Goal: Task Accomplishment & Management: Use online tool/utility

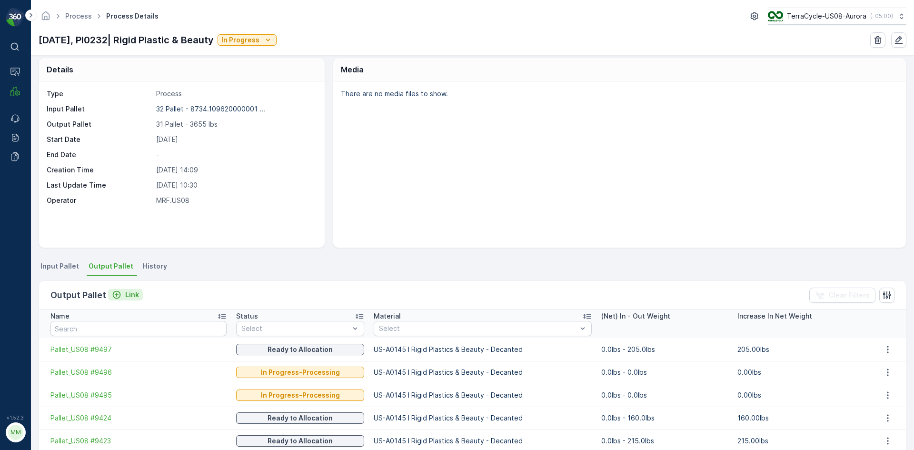
scroll to position [7, 0]
drag, startPoint x: 112, startPoint y: 290, endPoint x: 105, endPoint y: 307, distance: 17.9
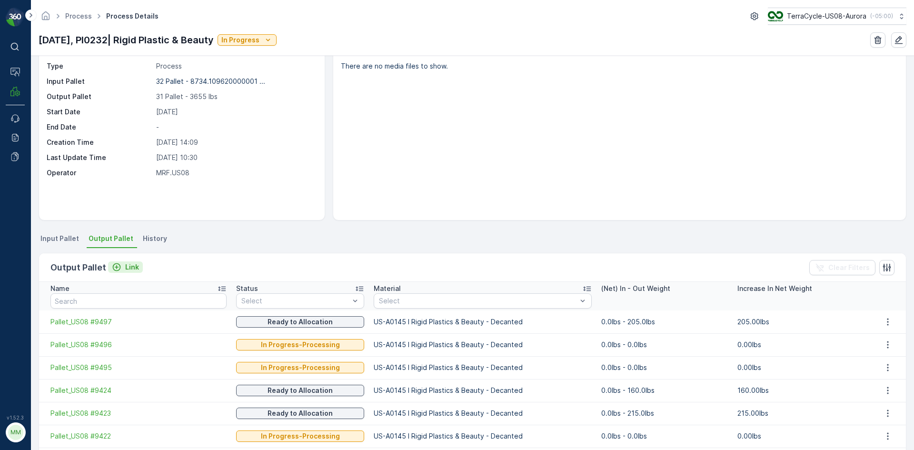
scroll to position [33, 0]
drag, startPoint x: 113, startPoint y: 270, endPoint x: 115, endPoint y: 275, distance: 5.4
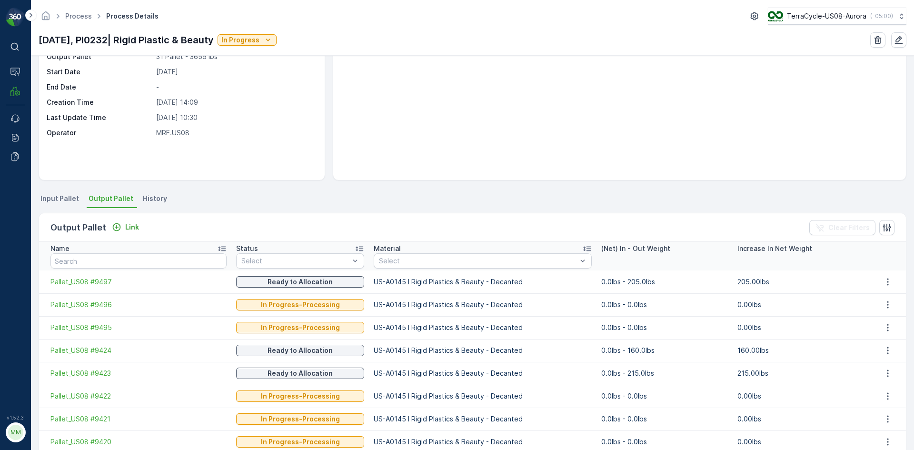
scroll to position [0, 0]
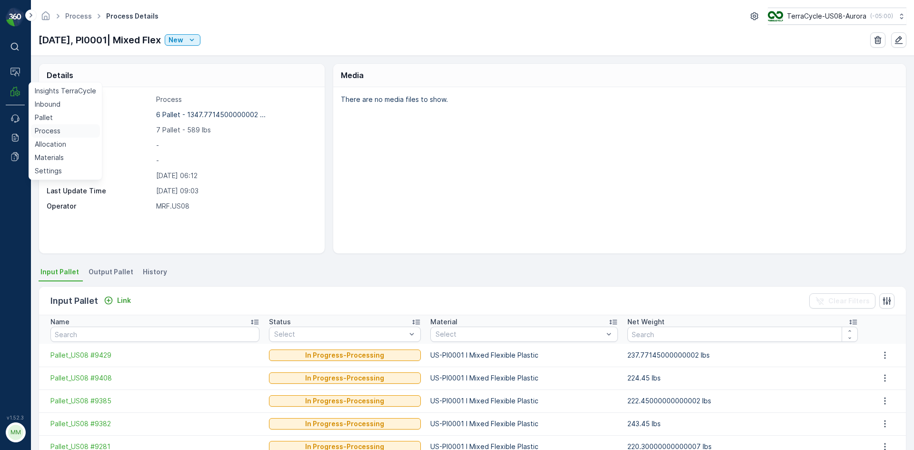
click at [44, 128] on p "Process" at bounding box center [48, 131] width 26 height 10
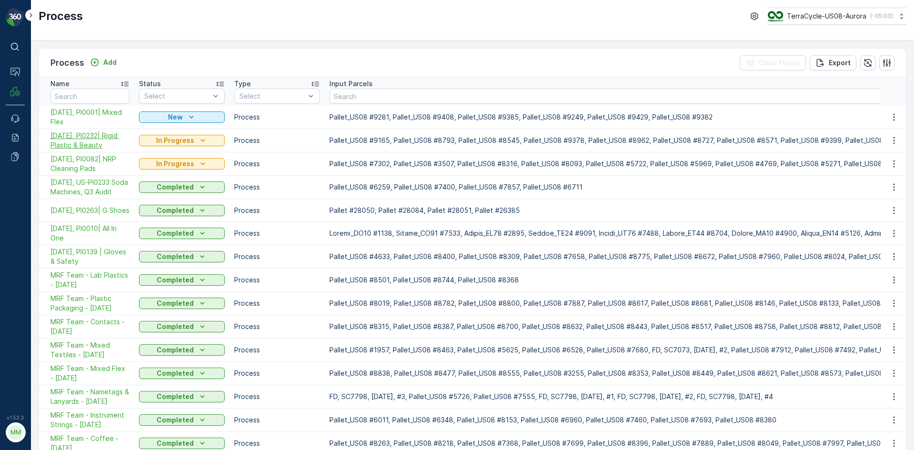
click at [103, 133] on span "[DATE], PI0232| Rigid Plastic & Beauty" at bounding box center [89, 140] width 79 height 19
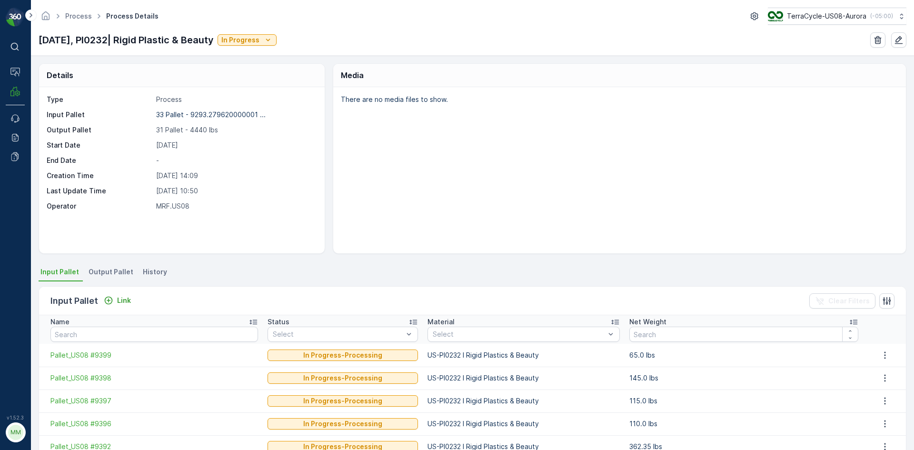
click at [119, 271] on span "Output Pallet" at bounding box center [111, 272] width 45 height 10
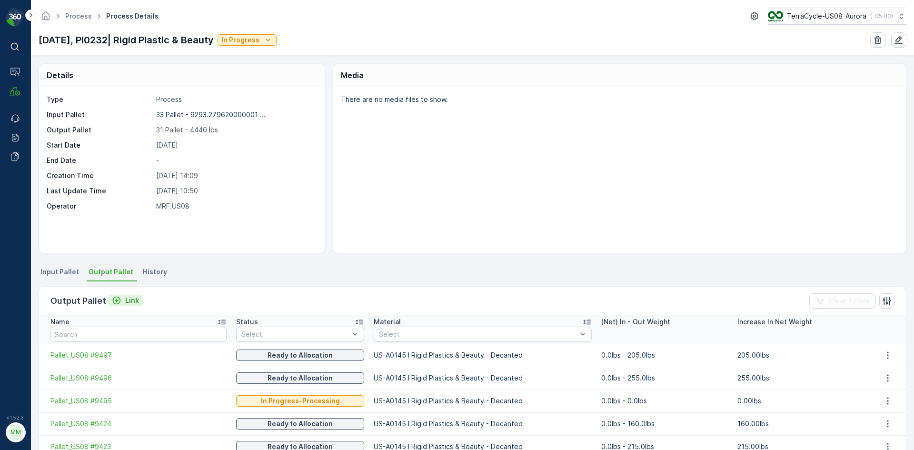
click at [128, 298] on p "Link" at bounding box center [132, 301] width 14 height 10
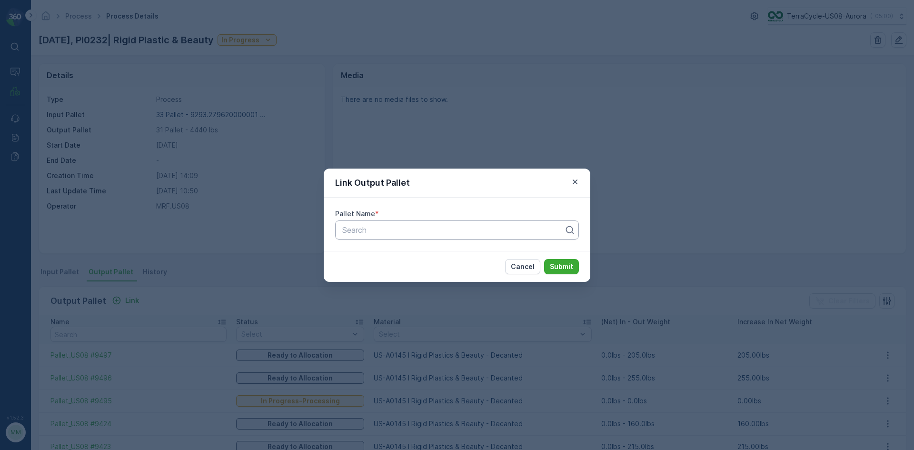
click at [394, 226] on div at bounding box center [453, 230] width 224 height 9
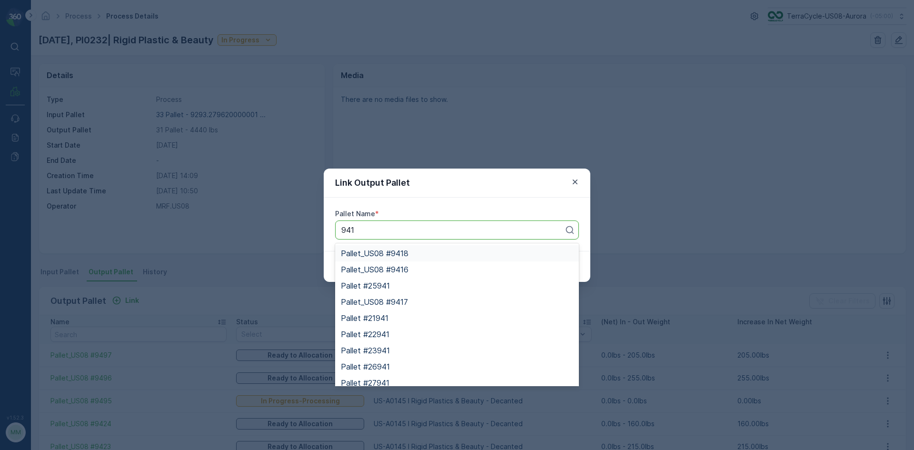
type input "9418"
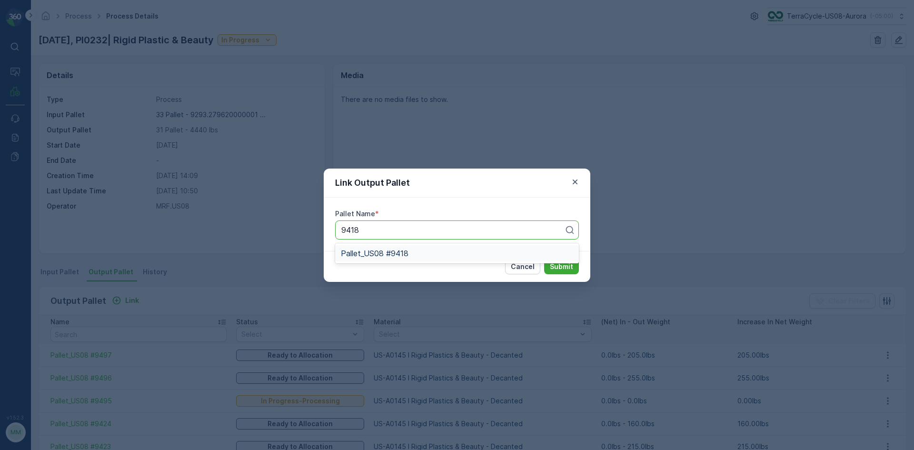
click at [383, 252] on span "Pallet_US08 #9418" at bounding box center [375, 253] width 68 height 9
click at [563, 263] on p "Submit" at bounding box center [561, 267] width 23 height 10
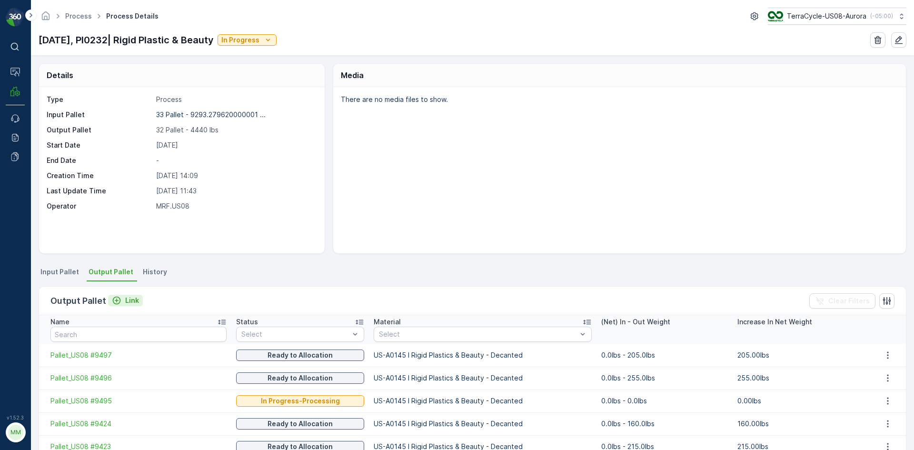
click at [114, 301] on icon "Link" at bounding box center [117, 301] width 10 height 10
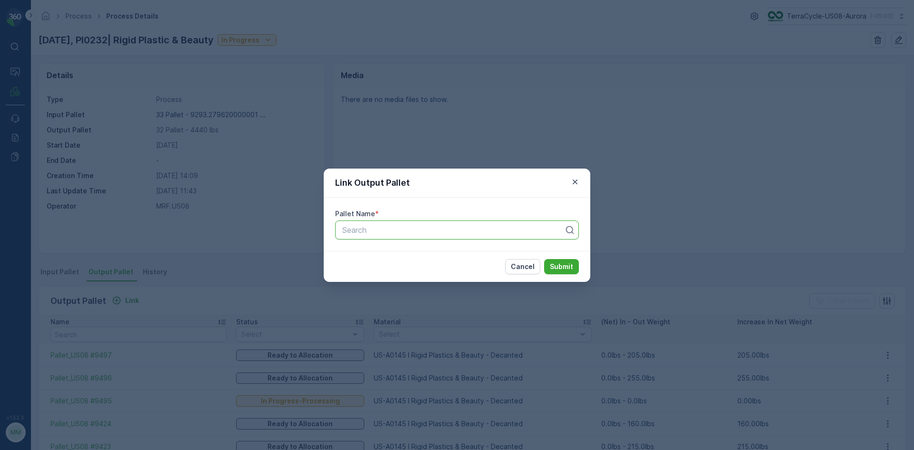
click at [430, 226] on div at bounding box center [453, 230] width 224 height 9
click at [424, 228] on div at bounding box center [453, 230] width 224 height 9
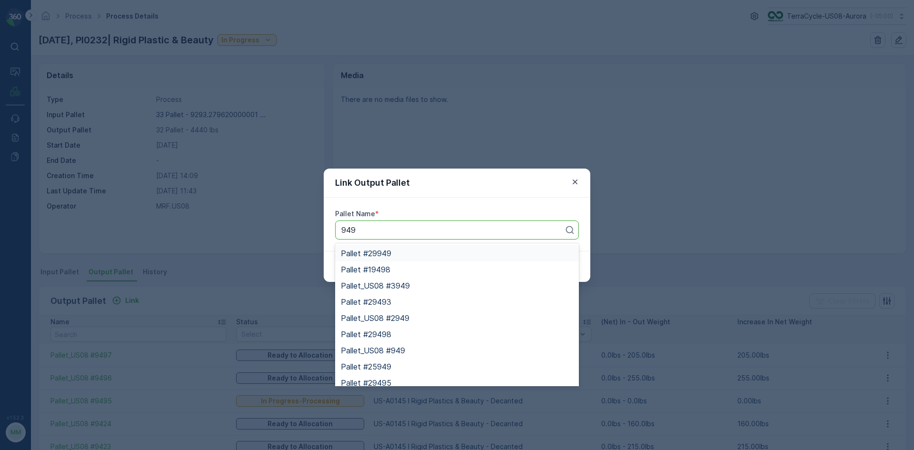
type input "9493"
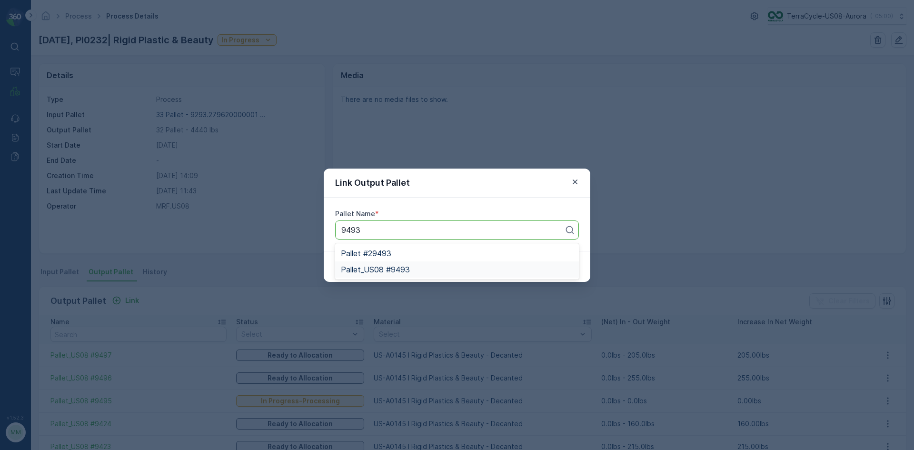
click at [377, 270] on span "Pallet_US08 #9493" at bounding box center [375, 269] width 69 height 9
click at [559, 268] on p "Submit" at bounding box center [561, 267] width 23 height 10
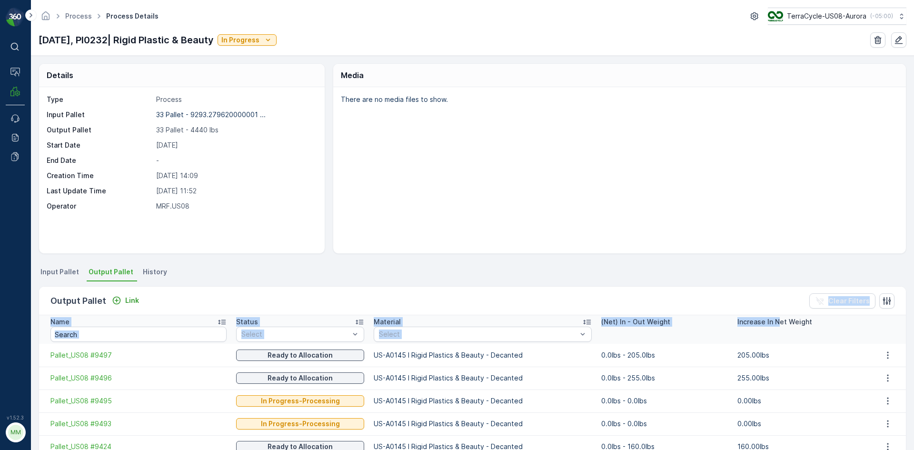
drag, startPoint x: 771, startPoint y: 314, endPoint x: 772, endPoint y: 322, distance: 8.1
click at [114, 302] on icon "Link" at bounding box center [117, 301] width 10 height 10
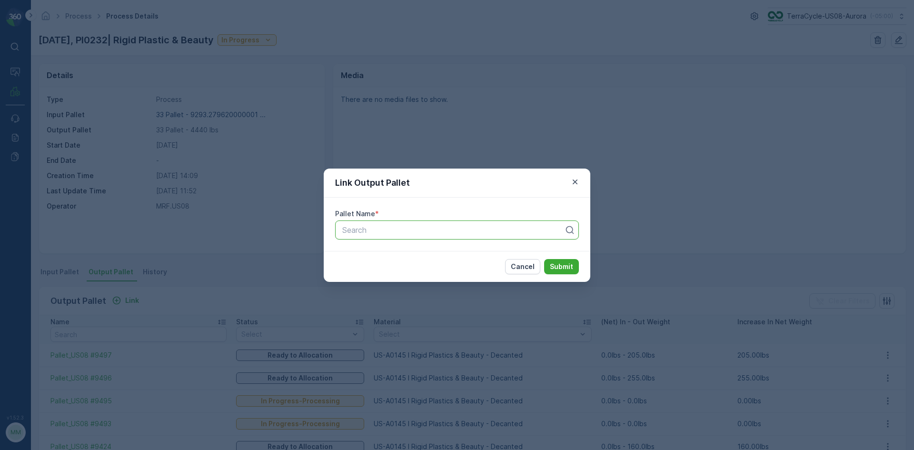
click at [407, 232] on div at bounding box center [453, 230] width 224 height 9
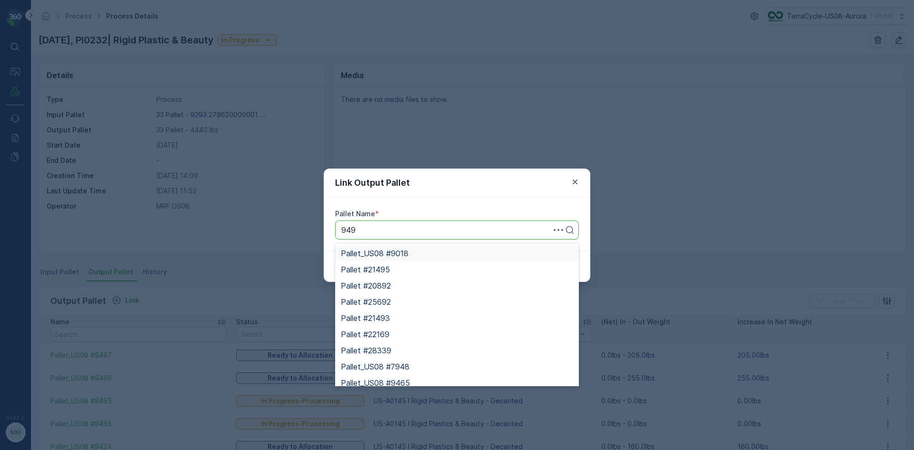
type input "9494"
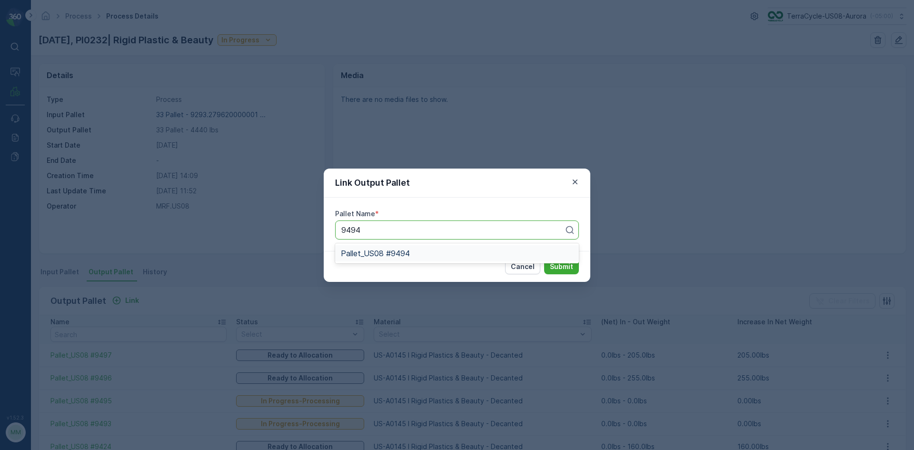
click at [378, 252] on span "Pallet_US08 #9494" at bounding box center [375, 253] width 69 height 9
click at [567, 265] on p "Submit" at bounding box center [561, 267] width 23 height 10
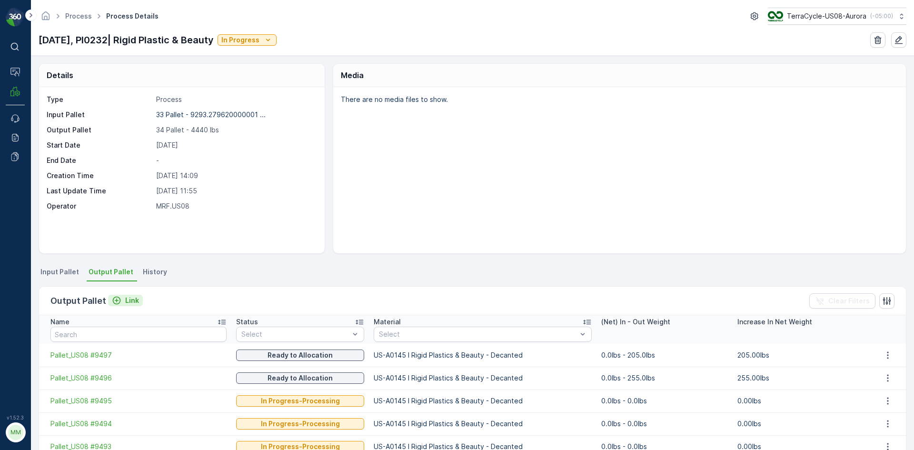
click at [115, 299] on icon "Link" at bounding box center [117, 301] width 8 height 8
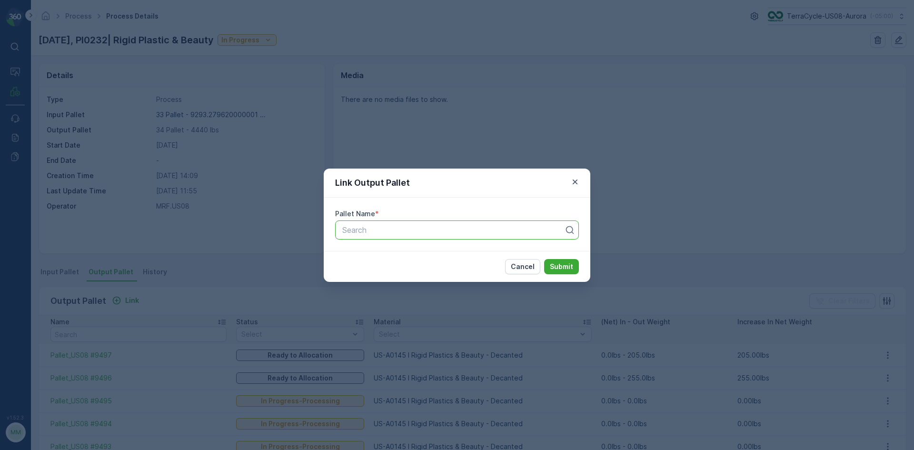
click at [398, 231] on div at bounding box center [453, 230] width 224 height 9
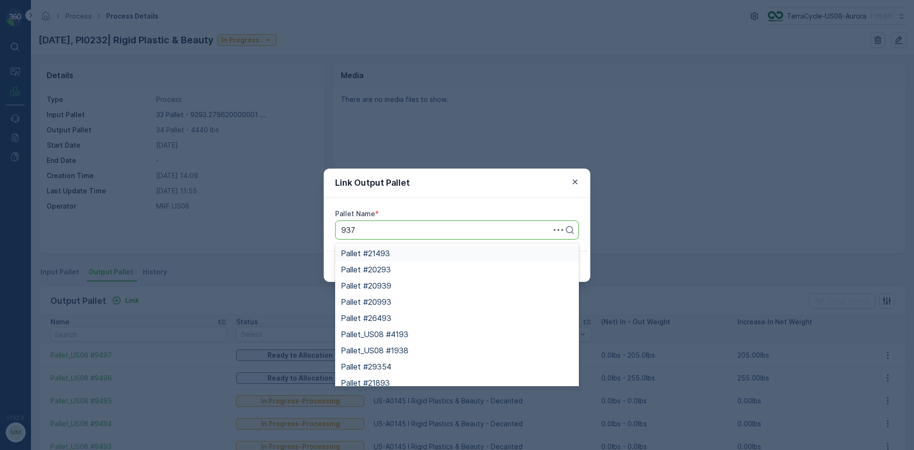
type input "9372"
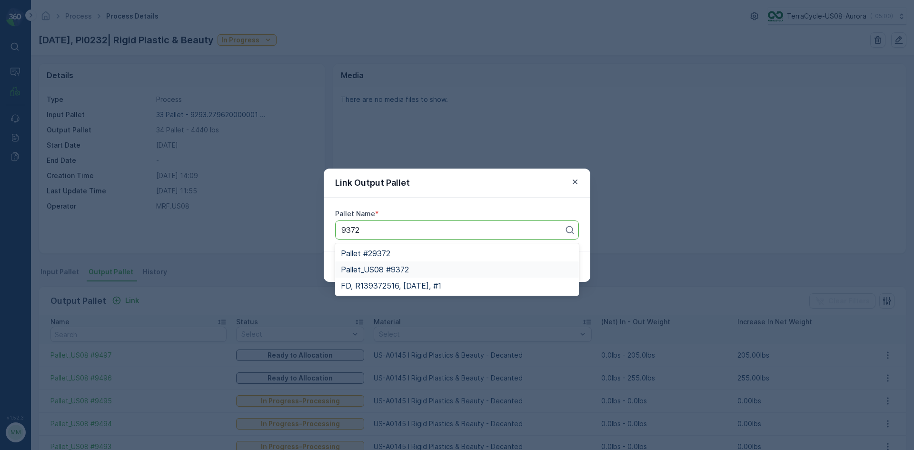
click at [403, 270] on span "Pallet_US08 #9372" at bounding box center [375, 269] width 68 height 9
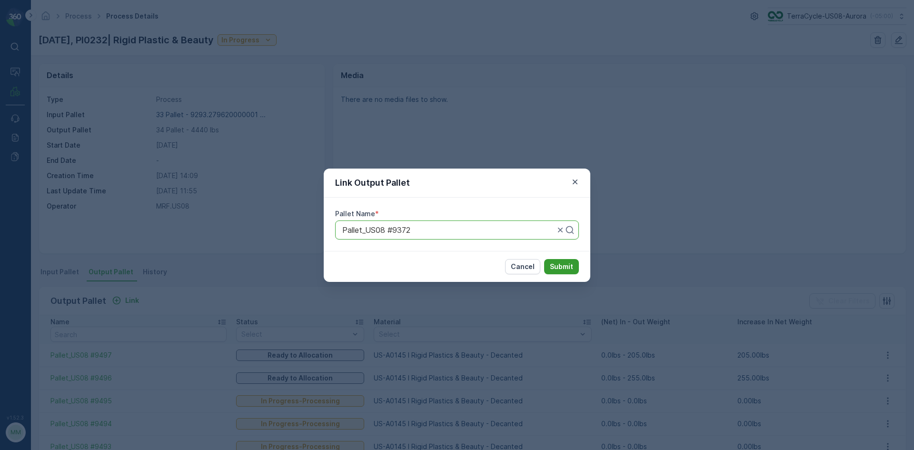
click at [552, 267] on button "Submit" at bounding box center [561, 266] width 35 height 15
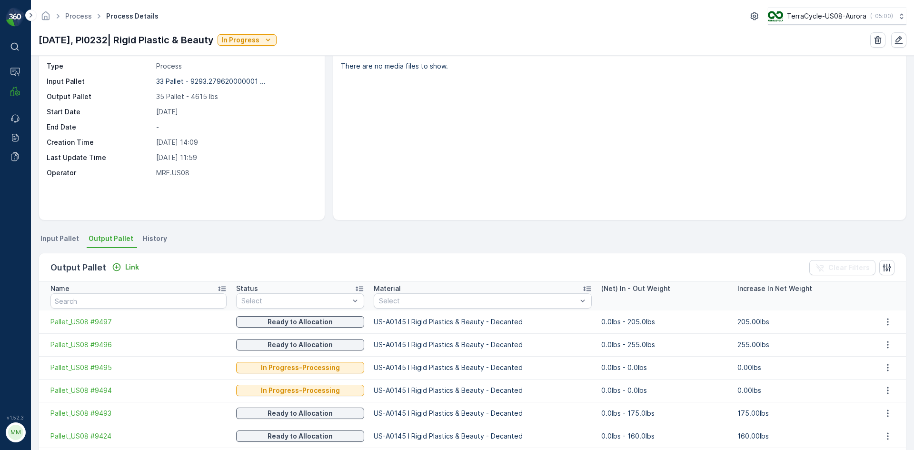
scroll to position [48, 0]
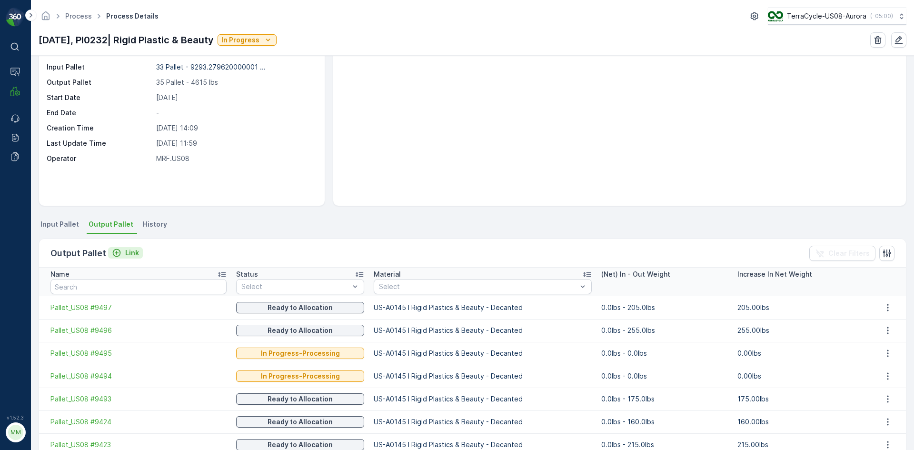
drag, startPoint x: 114, startPoint y: 250, endPoint x: 119, endPoint y: 254, distance: 6.1
click at [119, 254] on icon "Link" at bounding box center [117, 253] width 10 height 10
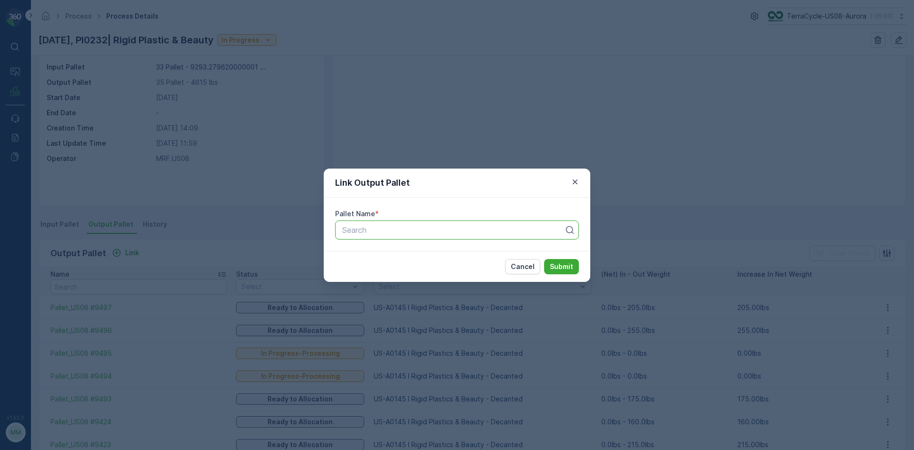
click at [433, 234] on div "Search" at bounding box center [453, 229] width 224 height 11
type input "8810"
click at [401, 268] on span "Pallet_US08 #8810" at bounding box center [375, 269] width 68 height 9
click at [565, 264] on p "Submit" at bounding box center [561, 267] width 23 height 10
